Goal: Find specific page/section: Find specific page/section

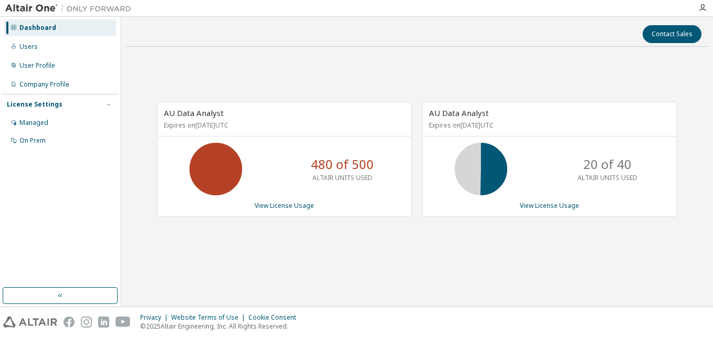
click at [290, 77] on div "AU Data Analyst Expires on [DATE] UTC 480 of 500 ALTAIR UNITS USED View License…" at bounding box center [417, 164] width 582 height 219
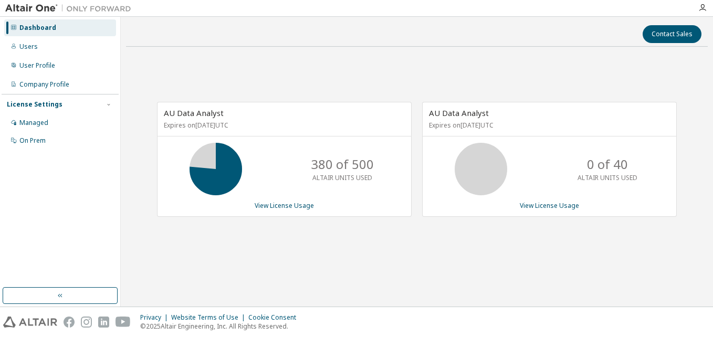
click at [279, 72] on div "AU Data Analyst Expires on [DATE] UTC 380 of 500 ALTAIR UNITS USED View License…" at bounding box center [417, 164] width 582 height 219
click at [37, 46] on div "Users" at bounding box center [60, 46] width 112 height 17
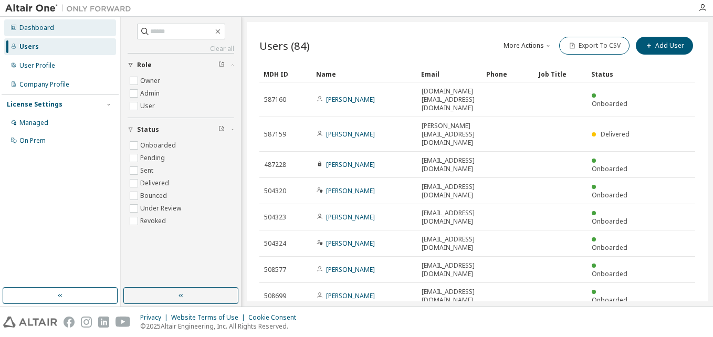
click at [35, 30] on div "Dashboard" at bounding box center [36, 28] width 35 height 8
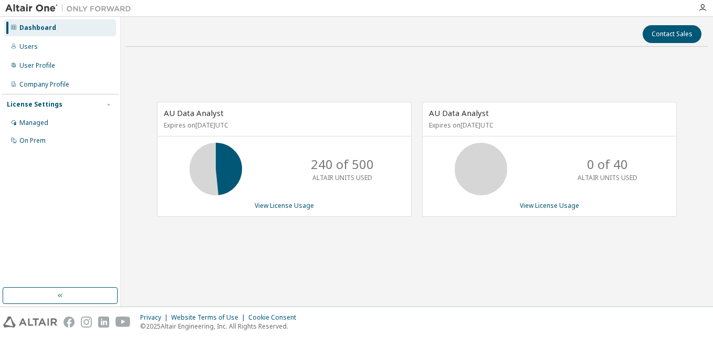
click at [559, 89] on div "AU Data Analyst Expires on [DATE] UTC 240 of 500 ALTAIR UNITS USED View License…" at bounding box center [417, 164] width 582 height 219
